Goal: Find specific page/section: Find specific page/section

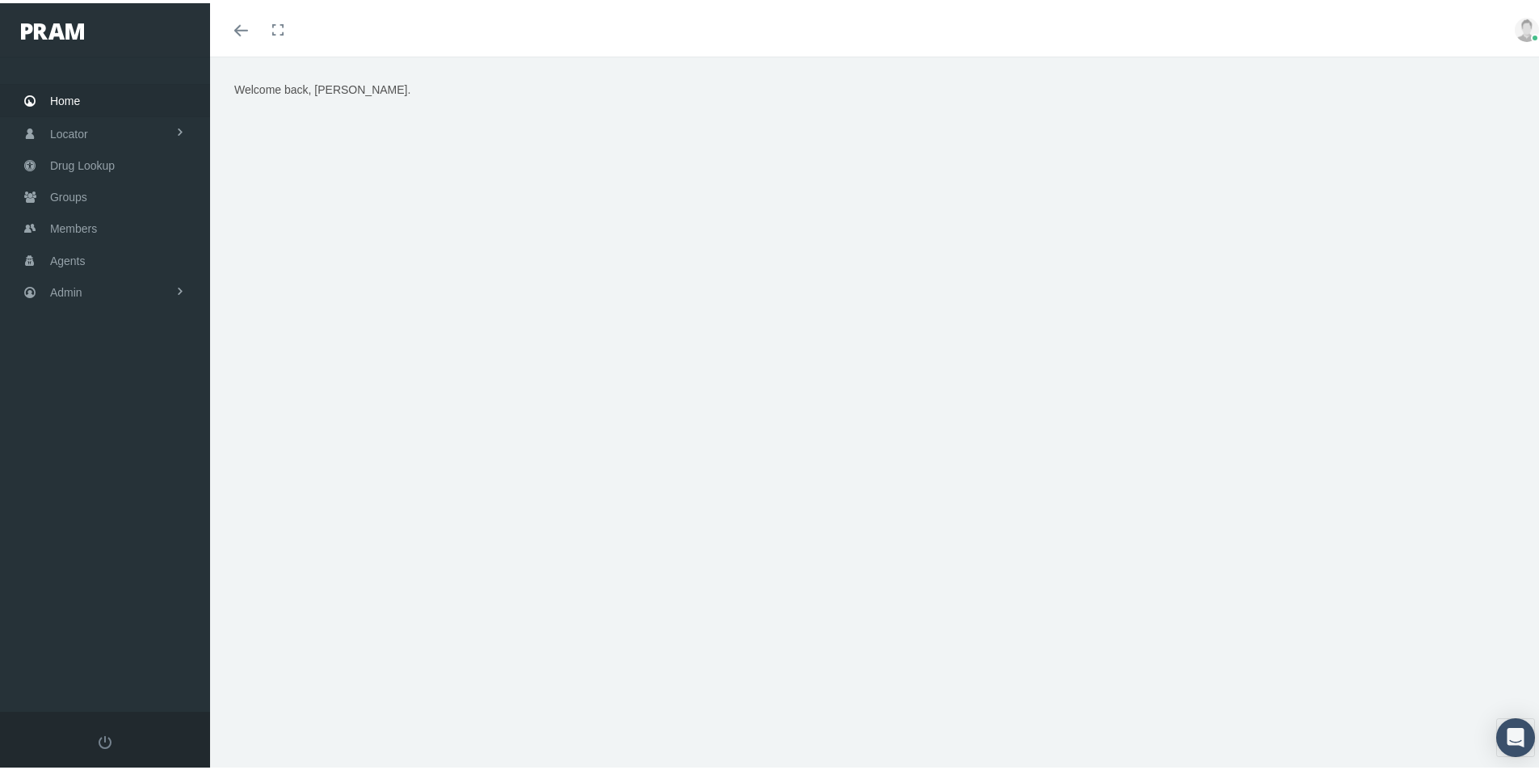
click at [122, 501] on div "Home Locator Pharmacy Cannabis Provider Drug Lookup Groups" at bounding box center [111, 380] width 222 height 655
click at [539, 697] on div "Welcome back, Kim." at bounding box center [880, 420] width 1341 height 734
click at [64, 192] on span "Groups" at bounding box center [68, 194] width 37 height 31
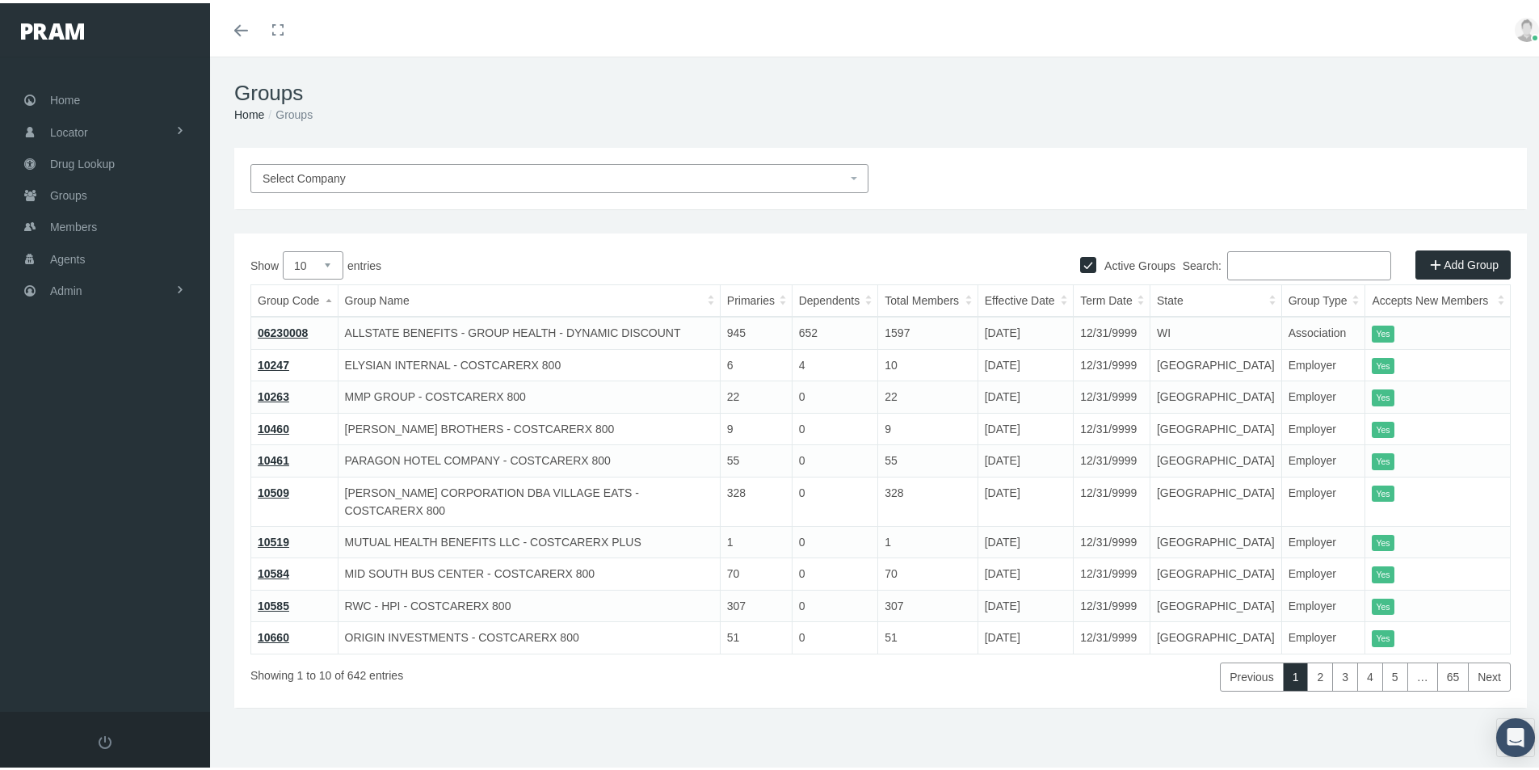
click at [1238, 264] on input "Search:" at bounding box center [1309, 262] width 164 height 29
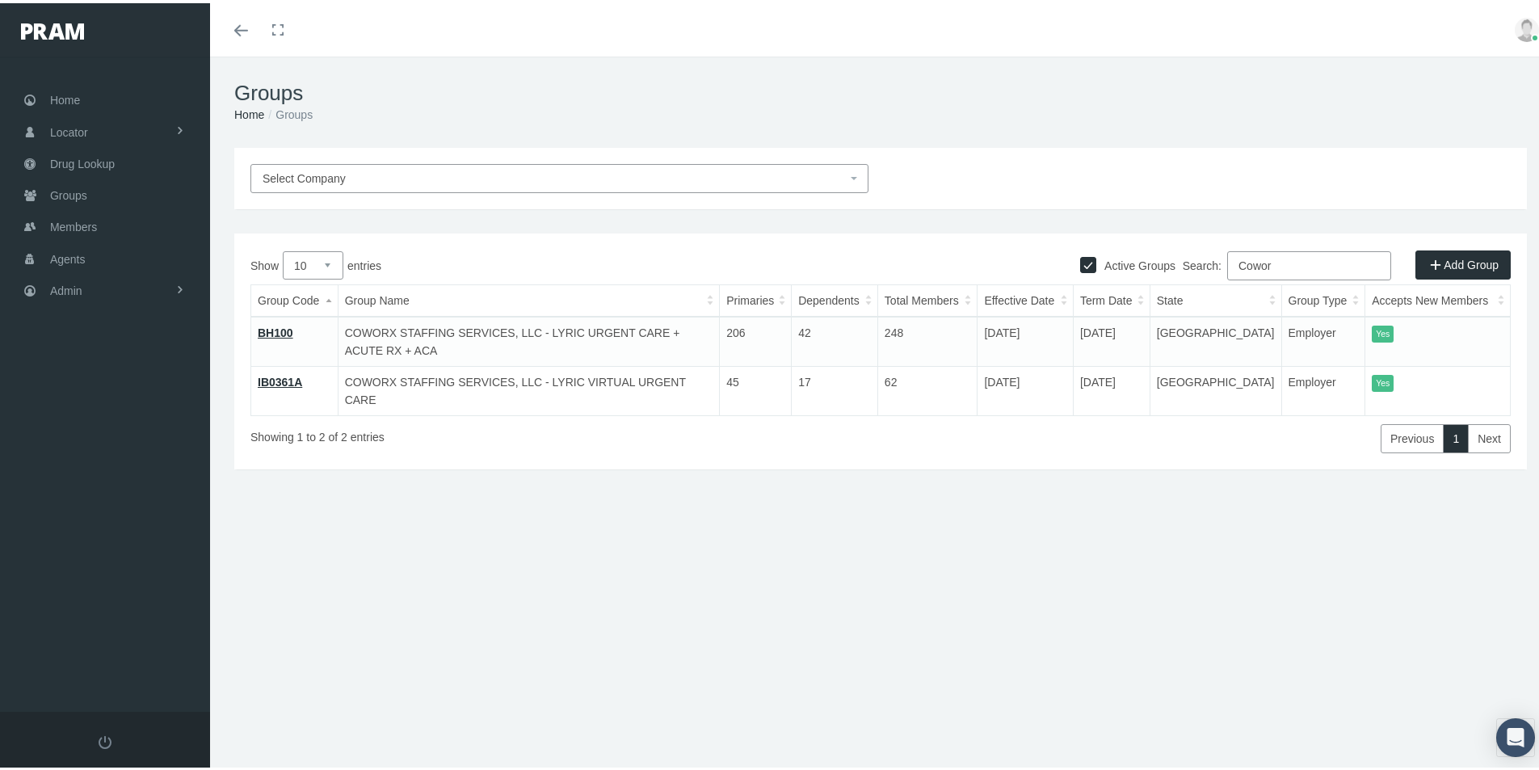
type input "Cowor"
click at [285, 375] on link "IB0361A" at bounding box center [280, 379] width 44 height 13
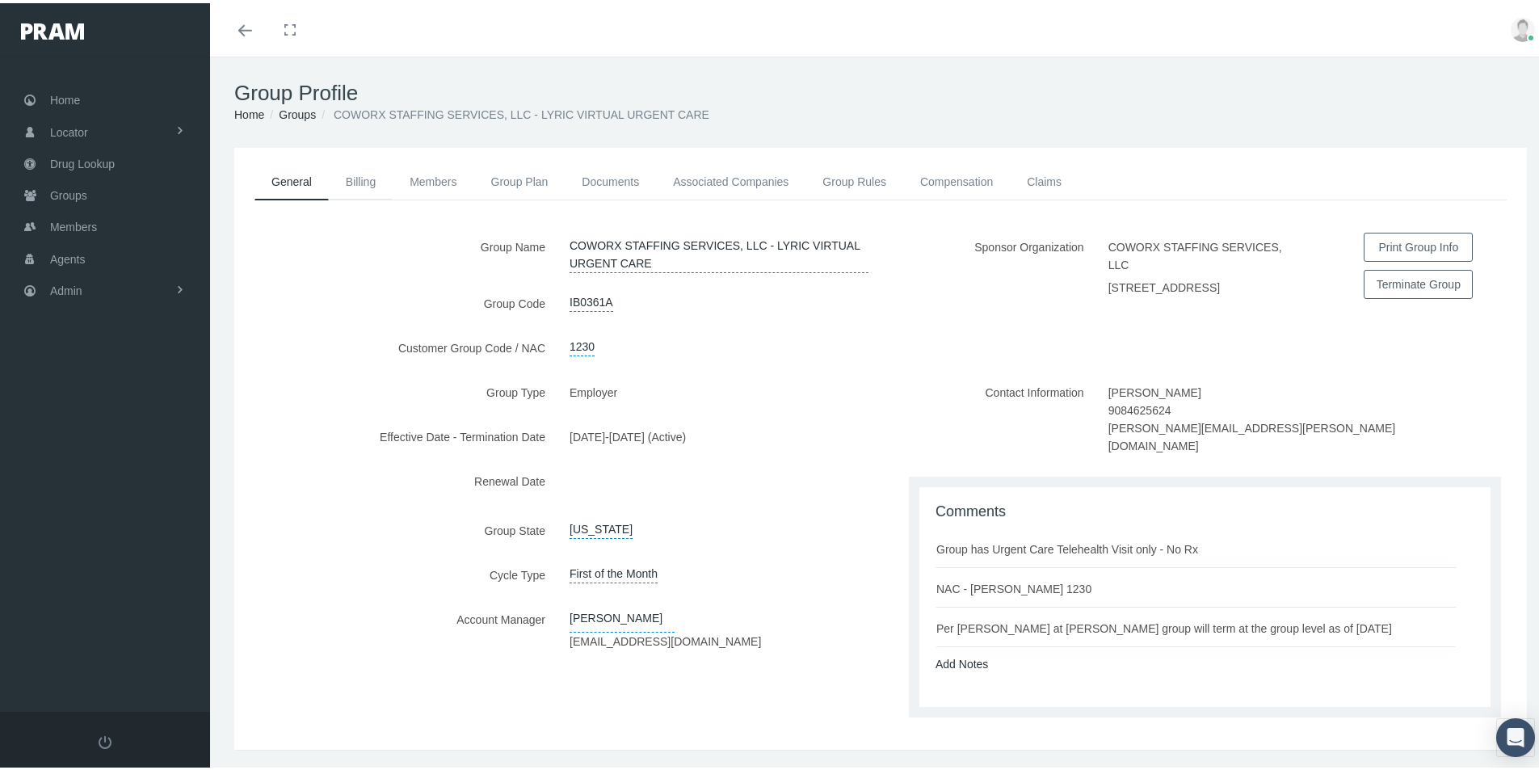
click at [359, 177] on link "Billing" at bounding box center [361, 179] width 64 height 36
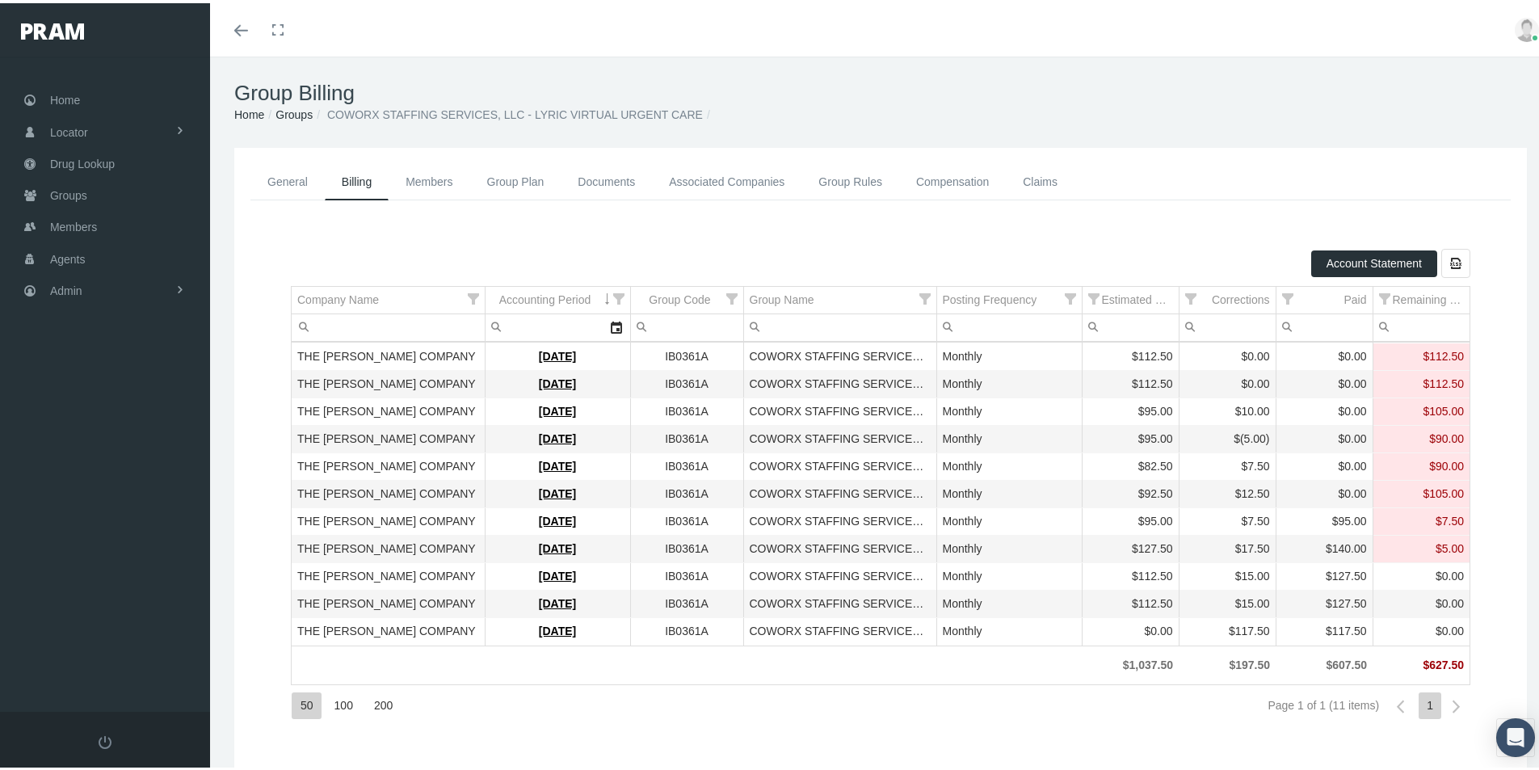
drag, startPoint x: 1172, startPoint y: 742, endPoint x: 1170, endPoint y: 718, distance: 23.5
click at [1171, 734] on div "Account Statement Export all data to Excel Company Name Accounting Period Group…" at bounding box center [881, 484] width 1212 height 511
